Goal: Task Accomplishment & Management: Use online tool/utility

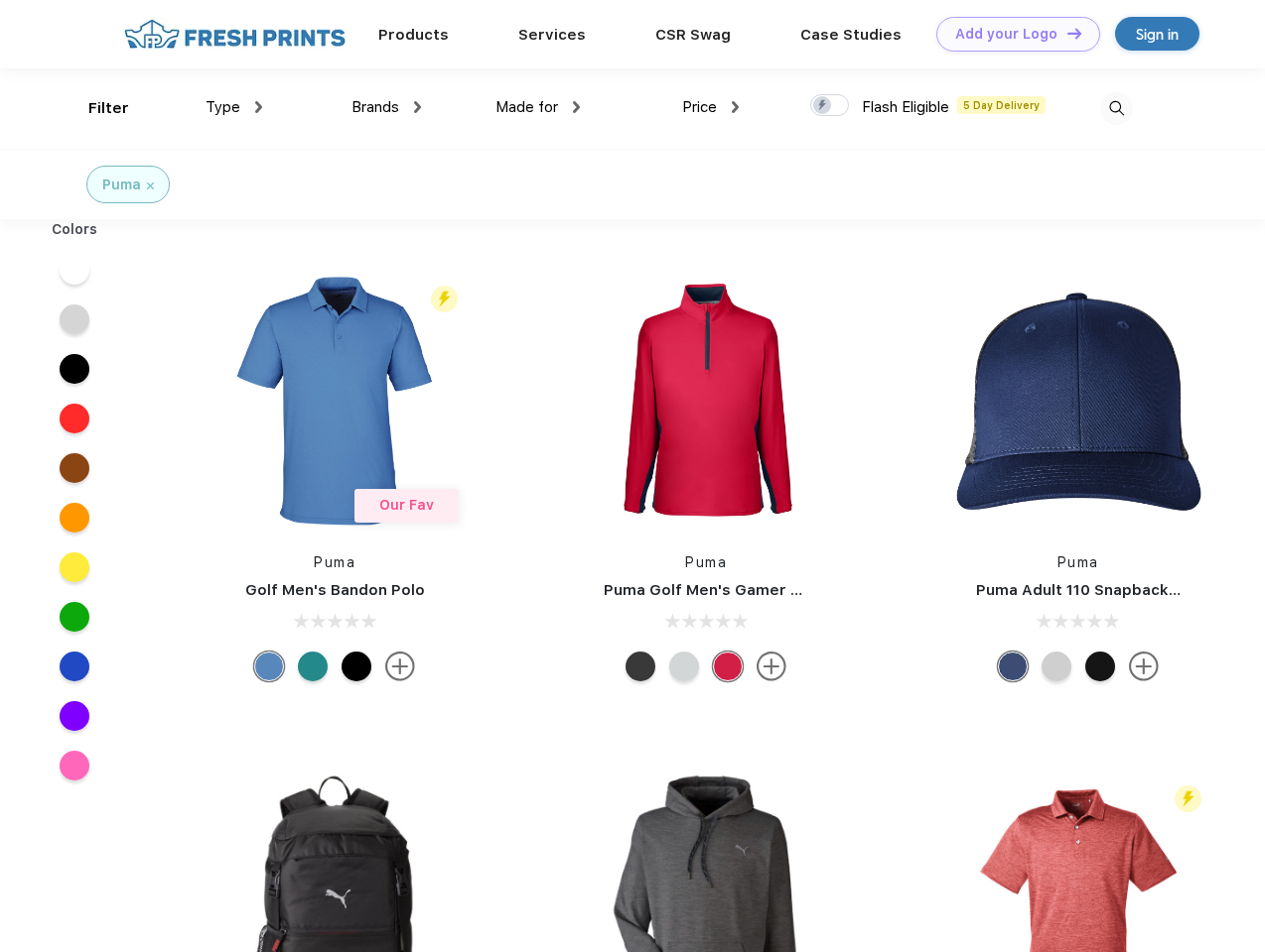
click at [1010, 34] on link "Add your Logo Design Tool" at bounding box center [1017, 34] width 164 height 35
click at [0, 0] on div "Design Tool" at bounding box center [0, 0] width 0 height 0
click at [1065, 33] on link "Add your Logo Design Tool" at bounding box center [1017, 34] width 164 height 35
click at [96, 108] on div "Filter" at bounding box center [108, 108] width 41 height 23
click at [234, 107] on span "Type" at bounding box center [222, 107] width 35 height 18
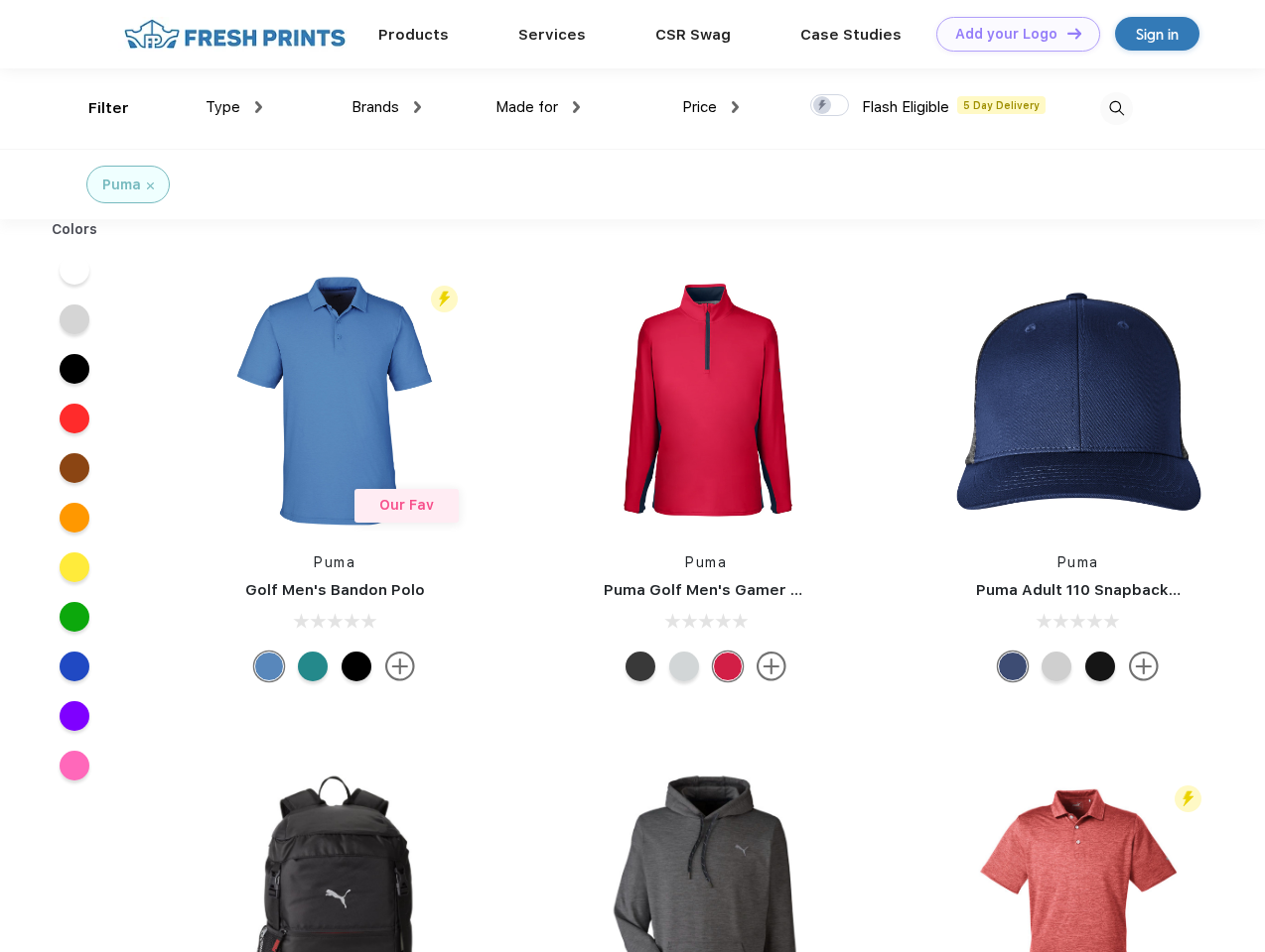
click at [386, 107] on span "Brands" at bounding box center [375, 107] width 48 height 18
click at [538, 107] on span "Made for" at bounding box center [527, 107] width 63 height 18
click at [711, 107] on span "Price" at bounding box center [699, 107] width 35 height 18
click at [830, 106] on div at bounding box center [829, 105] width 39 height 22
click at [823, 106] on input "checkbox" at bounding box center [816, 99] width 13 height 13
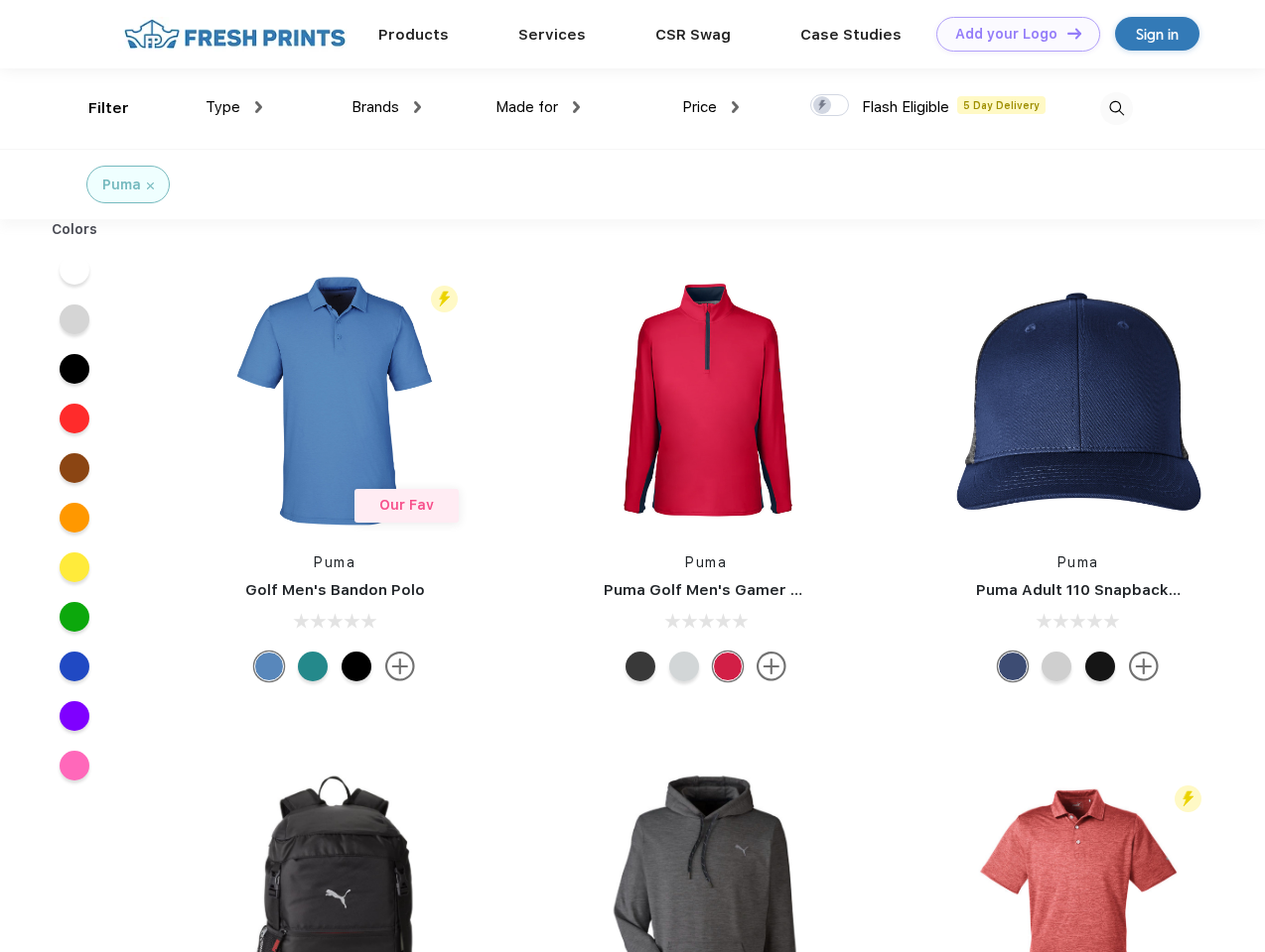
click at [1116, 108] on img at bounding box center [1116, 108] width 33 height 33
